Goal: Transaction & Acquisition: Obtain resource

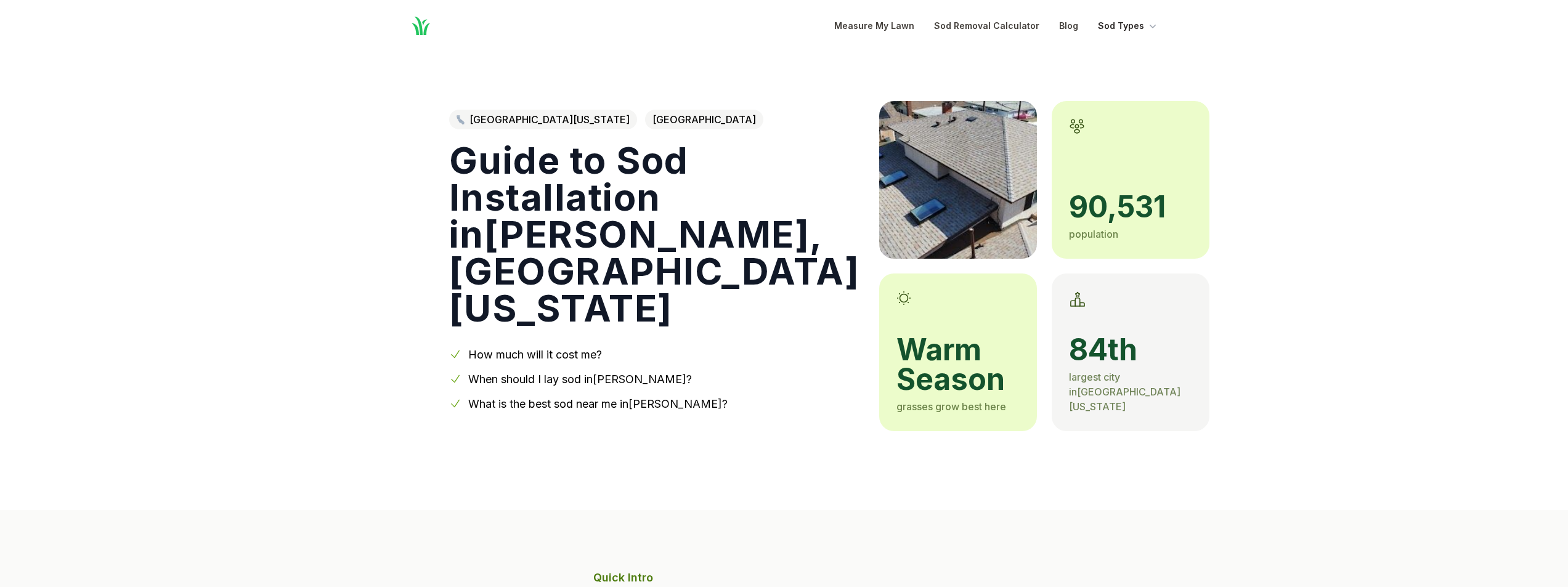
click at [1150, 31] on icon "Global" at bounding box center [1153, 26] width 12 height 12
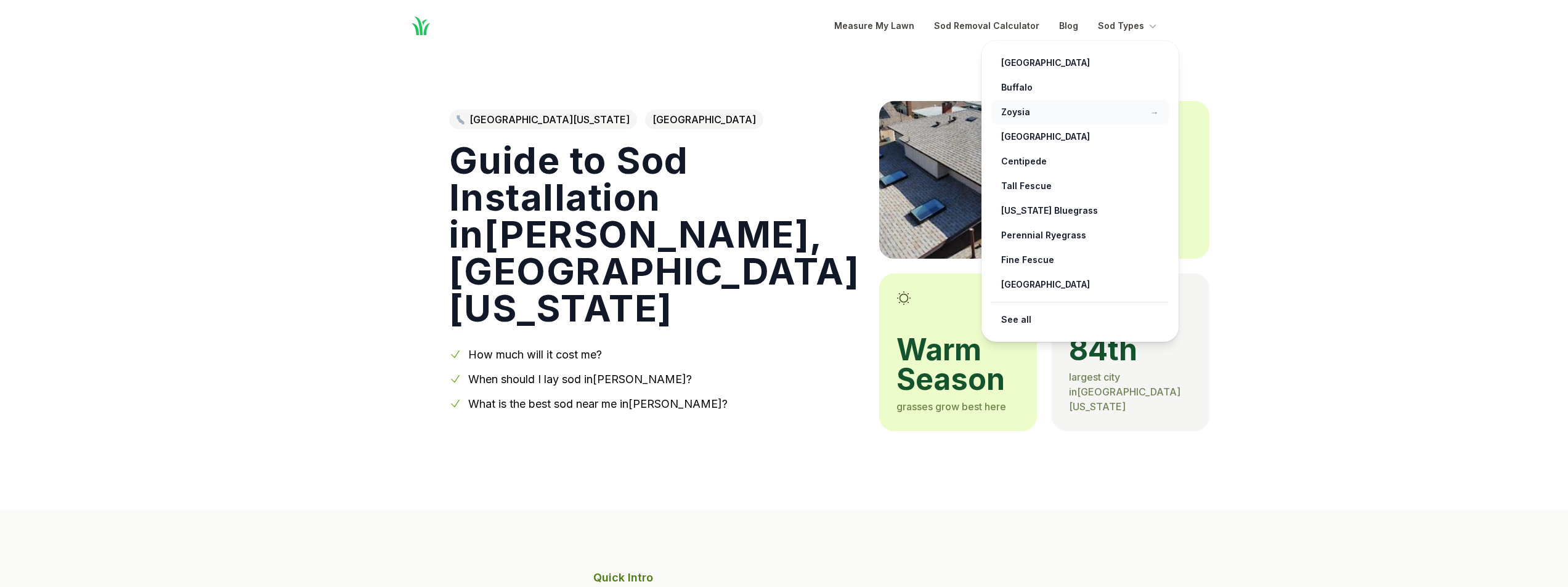
click at [1012, 111] on link "Zoysia →" at bounding box center [1080, 112] width 177 height 24
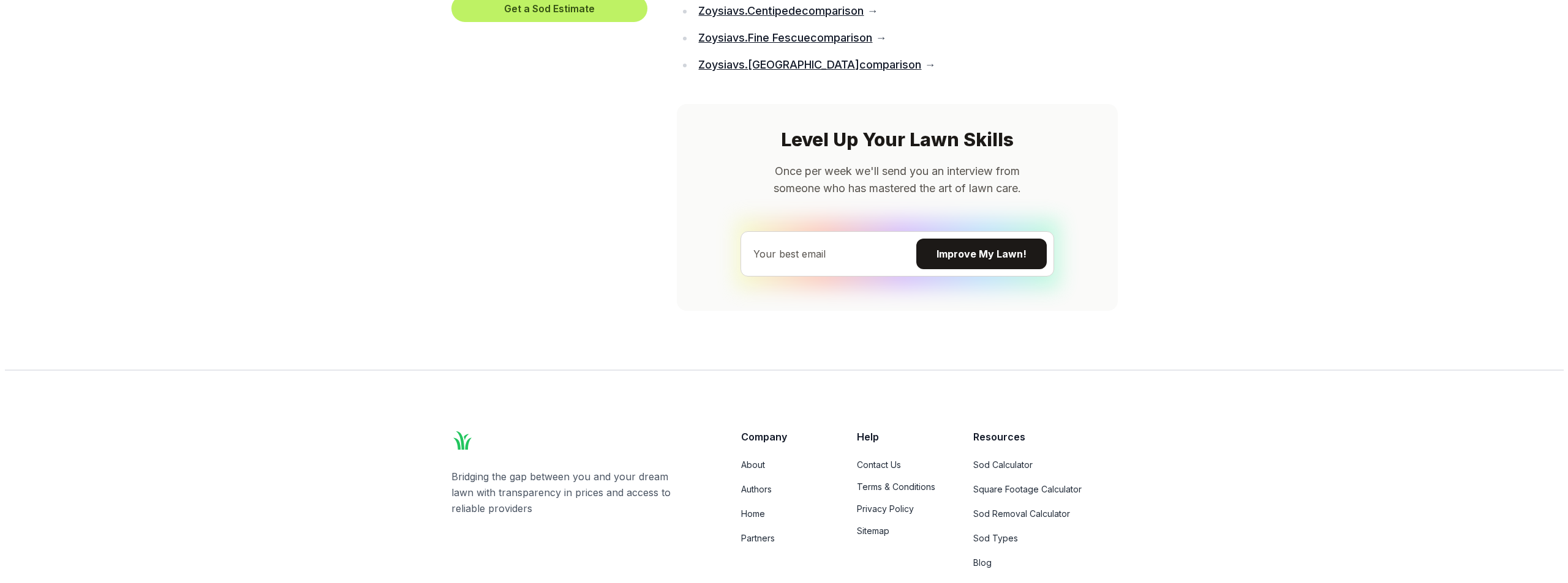
scroll to position [8036, 0]
click at [561, 23] on button "Get a Sod Estimate" at bounding box center [544, 10] width 196 height 27
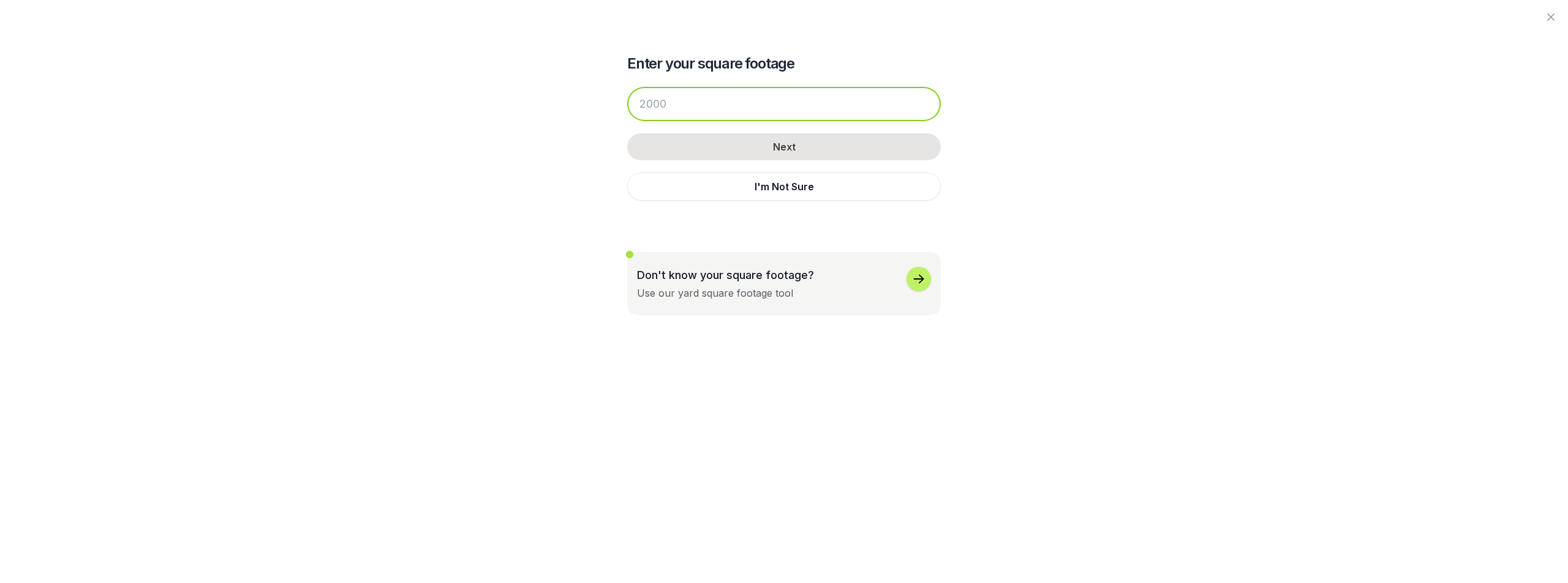
click at [675, 104] on input "number" at bounding box center [783, 103] width 313 height 34
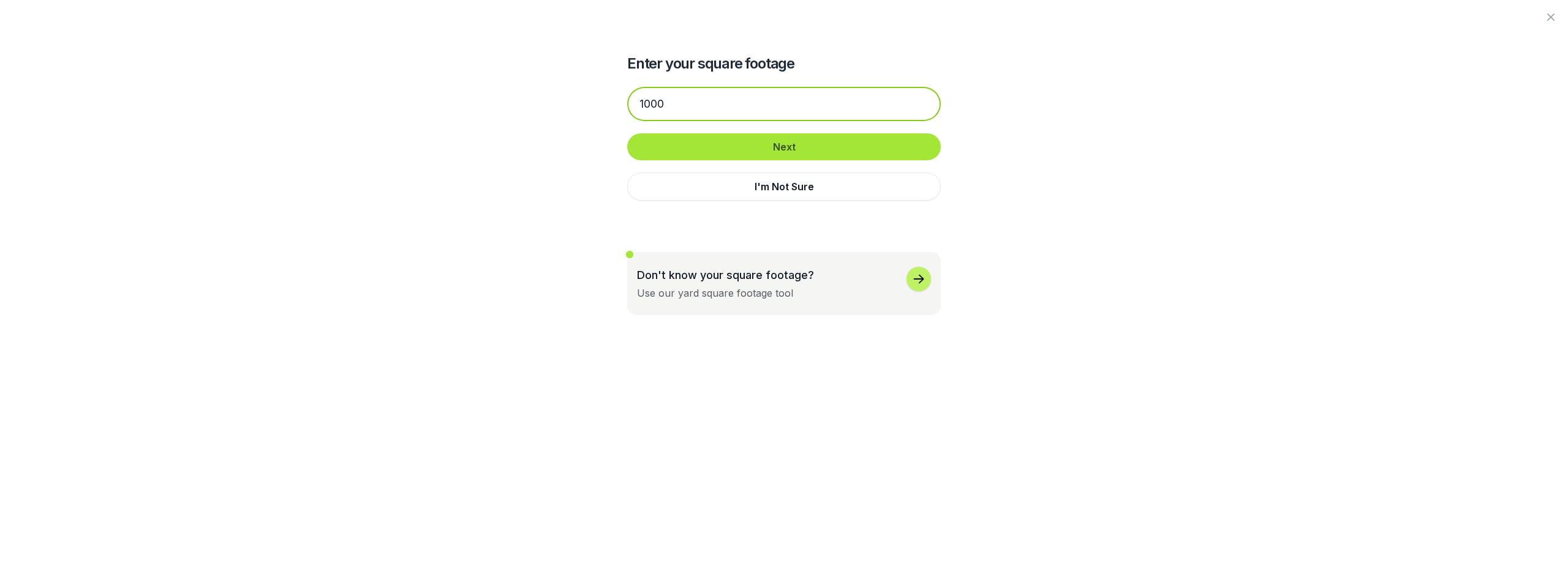
type input "1000"
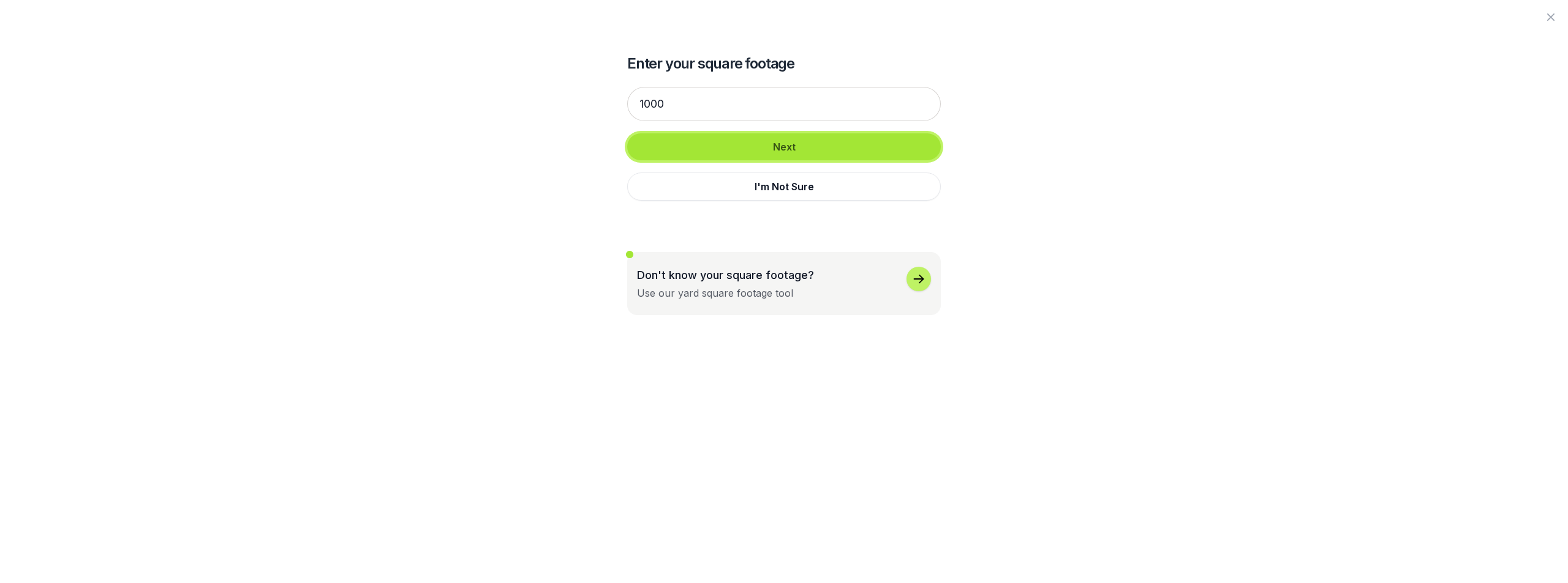
click at [866, 153] on button "Next" at bounding box center [783, 147] width 313 height 27
